Goal: Task Accomplishment & Management: Complete application form

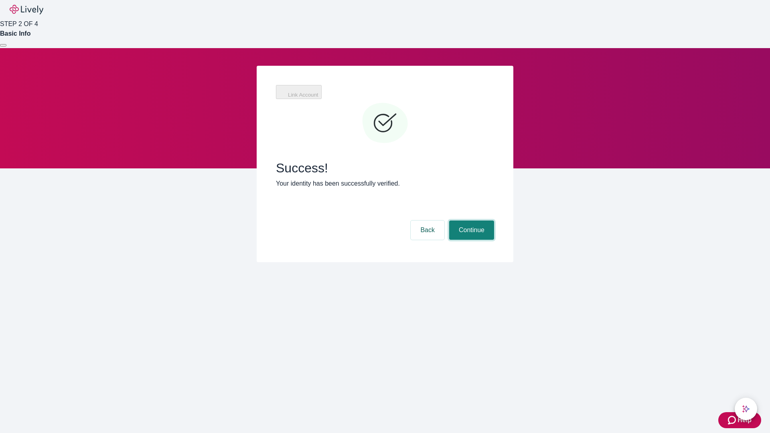
click at [471, 221] on button "Continue" at bounding box center [471, 230] width 45 height 19
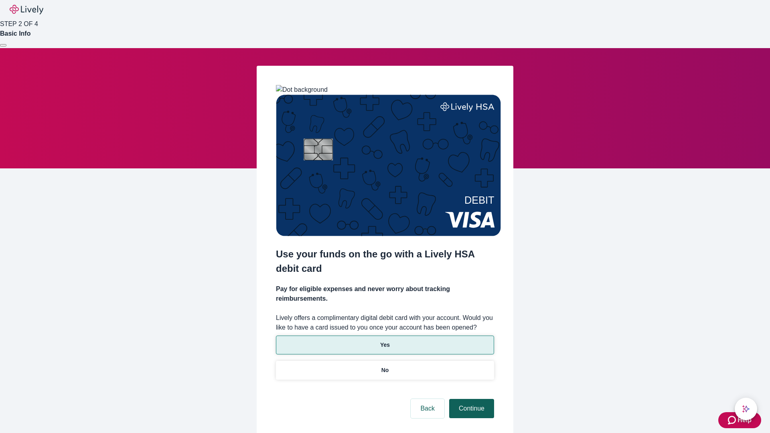
click at [385, 366] on p "No" at bounding box center [386, 370] width 8 height 8
click at [471, 399] on button "Continue" at bounding box center [471, 408] width 45 height 19
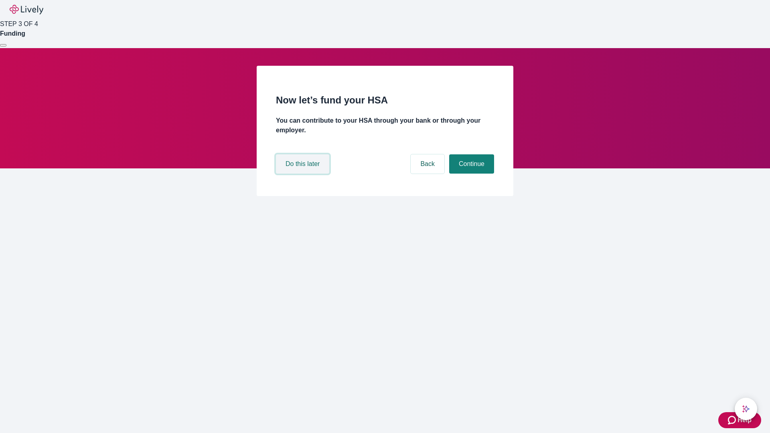
click at [304, 174] on button "Do this later" at bounding box center [302, 163] width 53 height 19
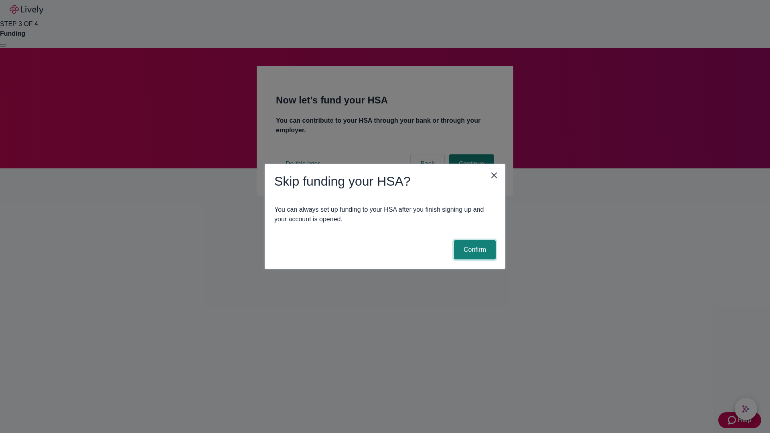
click at [474, 250] on button "Confirm" at bounding box center [475, 249] width 42 height 19
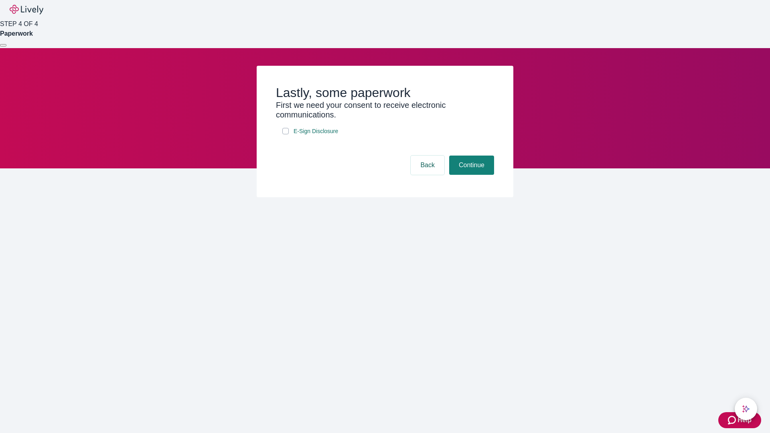
click at [286, 134] on input "E-Sign Disclosure" at bounding box center [285, 131] width 6 height 6
checkbox input "true"
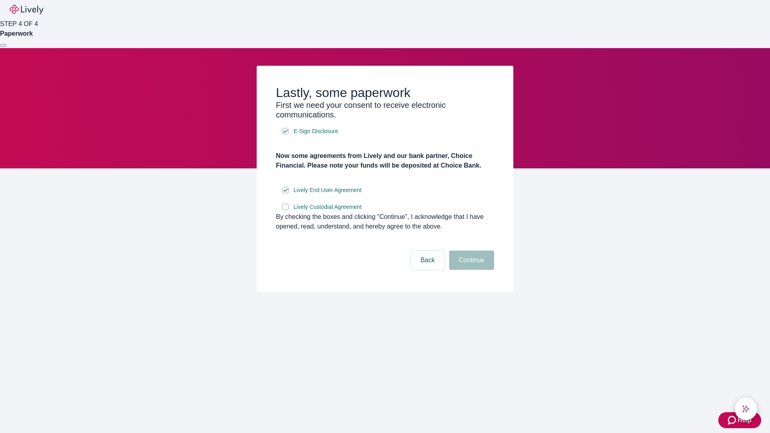
click at [286, 210] on input "Lively Custodial Agreement" at bounding box center [285, 207] width 6 height 6
checkbox input "true"
click at [471, 270] on button "Continue" at bounding box center [471, 260] width 45 height 19
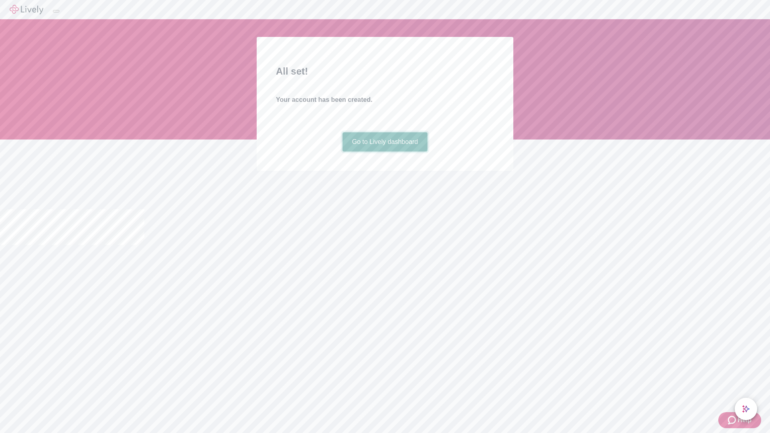
click at [385, 152] on link "Go to Lively dashboard" at bounding box center [385, 141] width 85 height 19
